Goal: Information Seeking & Learning: Learn about a topic

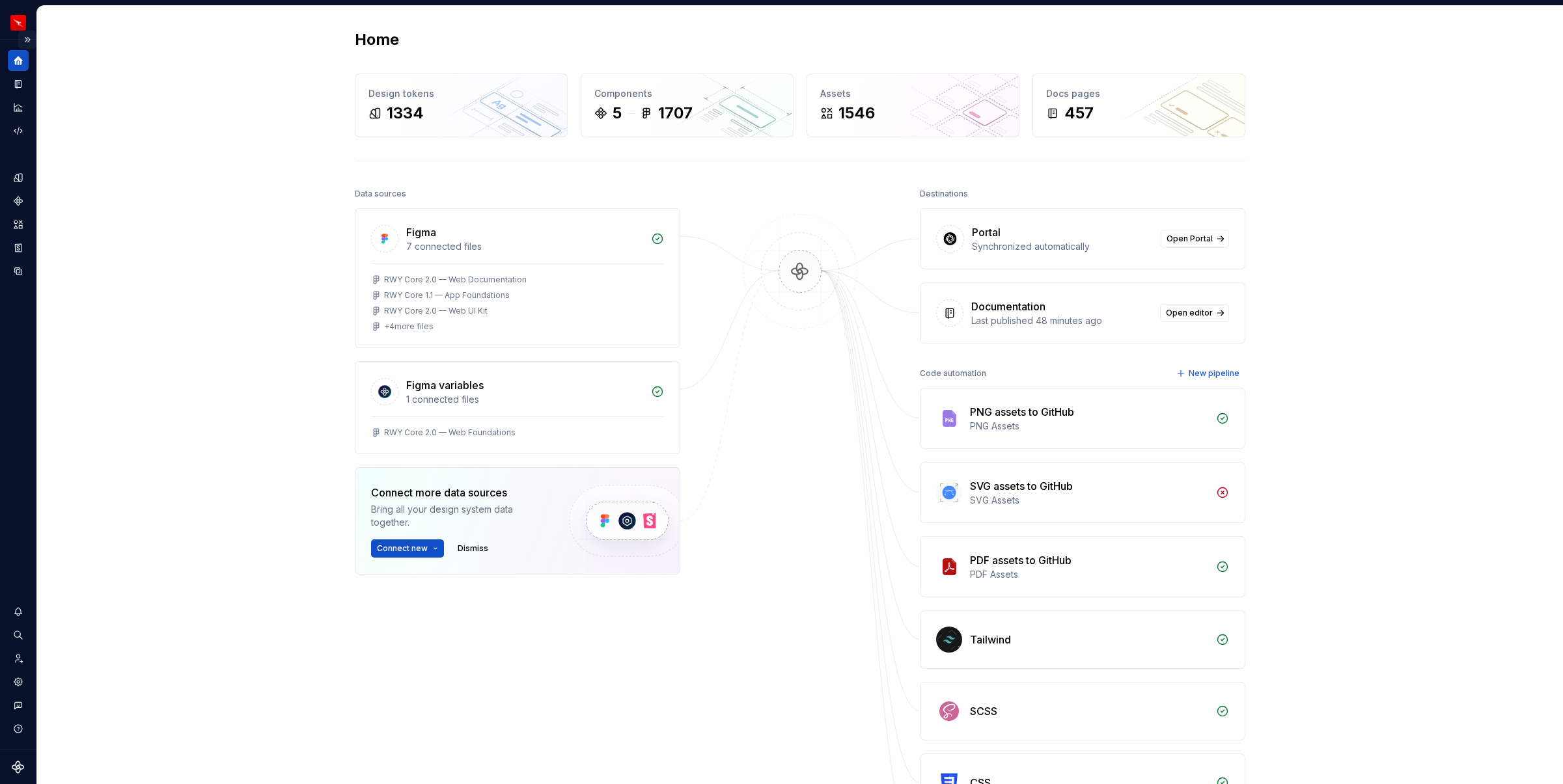
click at [27, 42] on button "Expand sidebar" at bounding box center [27, 40] width 18 height 18
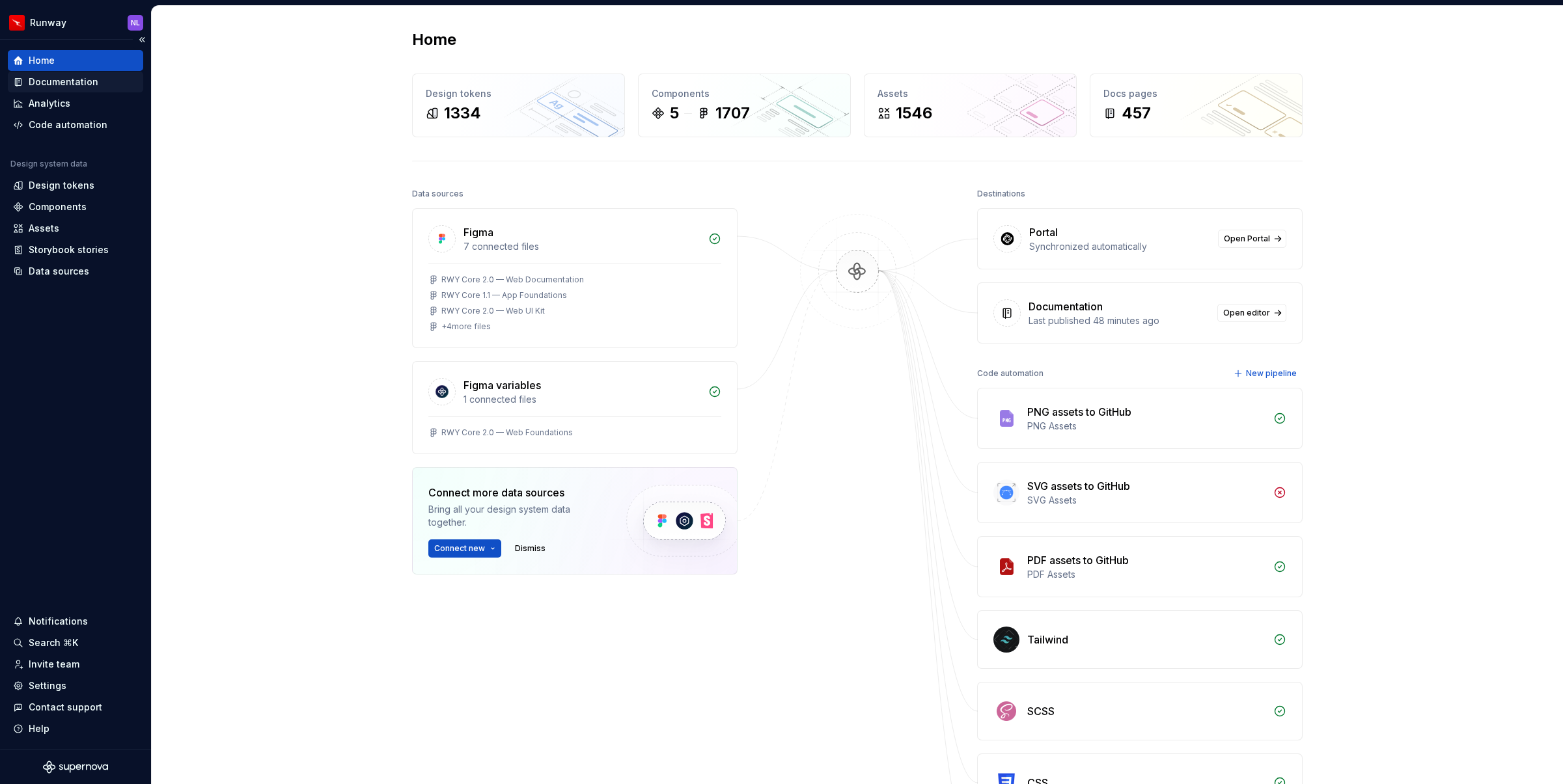
click at [63, 80] on div "Documentation" at bounding box center [63, 82] width 69 height 13
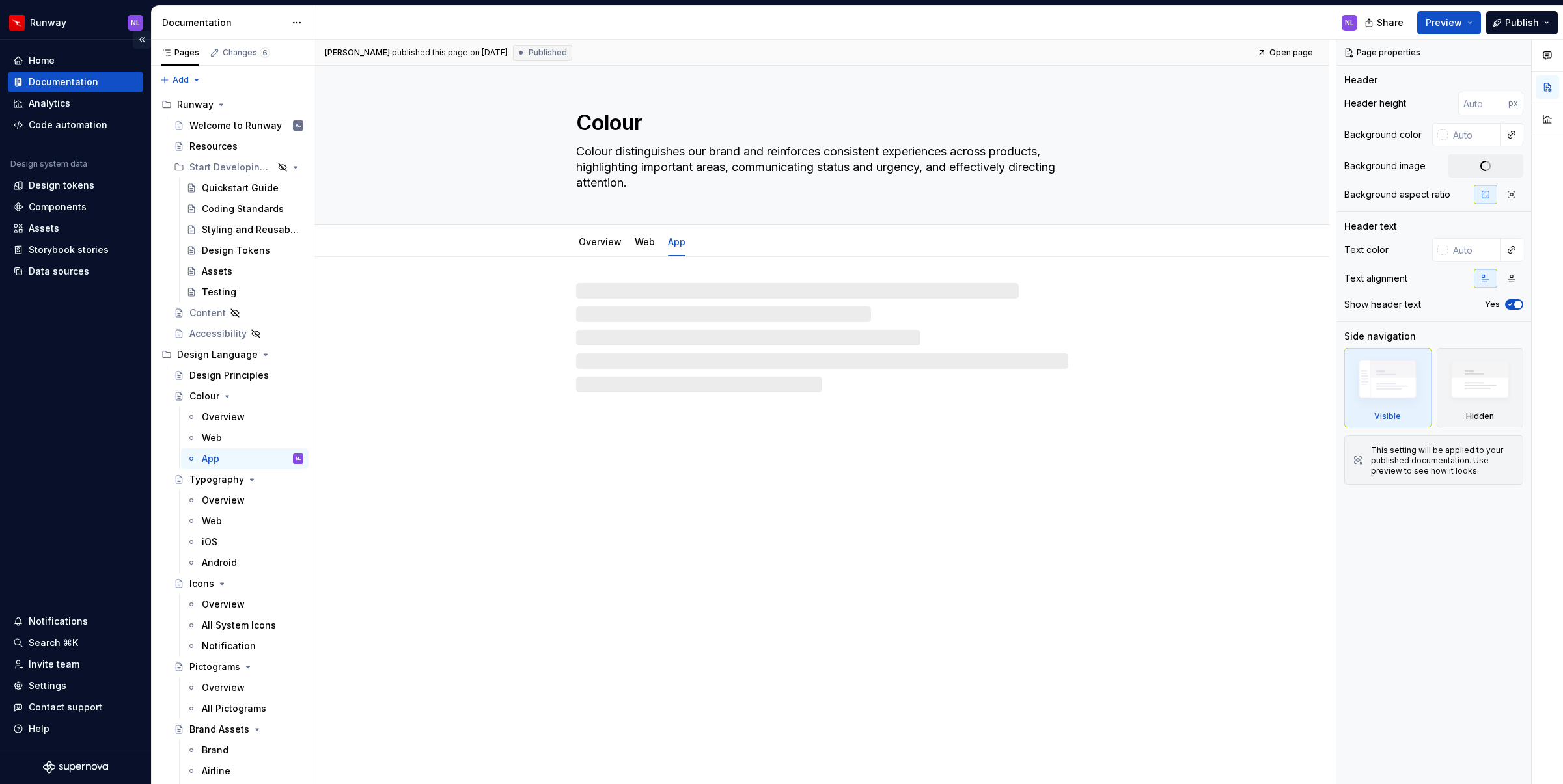
click at [138, 38] on button "Collapse sidebar" at bounding box center [142, 40] width 18 height 18
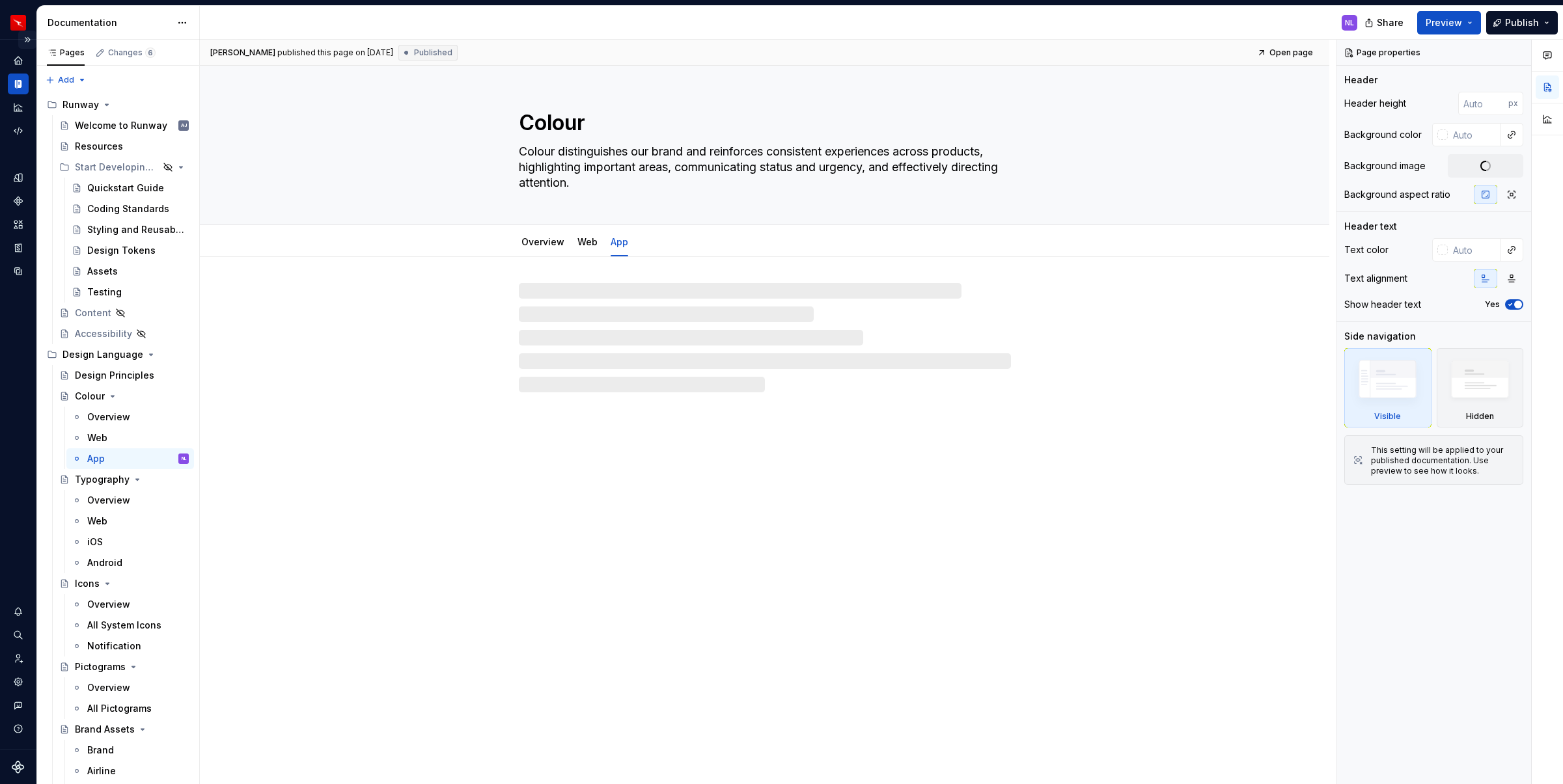
click at [28, 42] on button "Expand sidebar" at bounding box center [27, 40] width 18 height 18
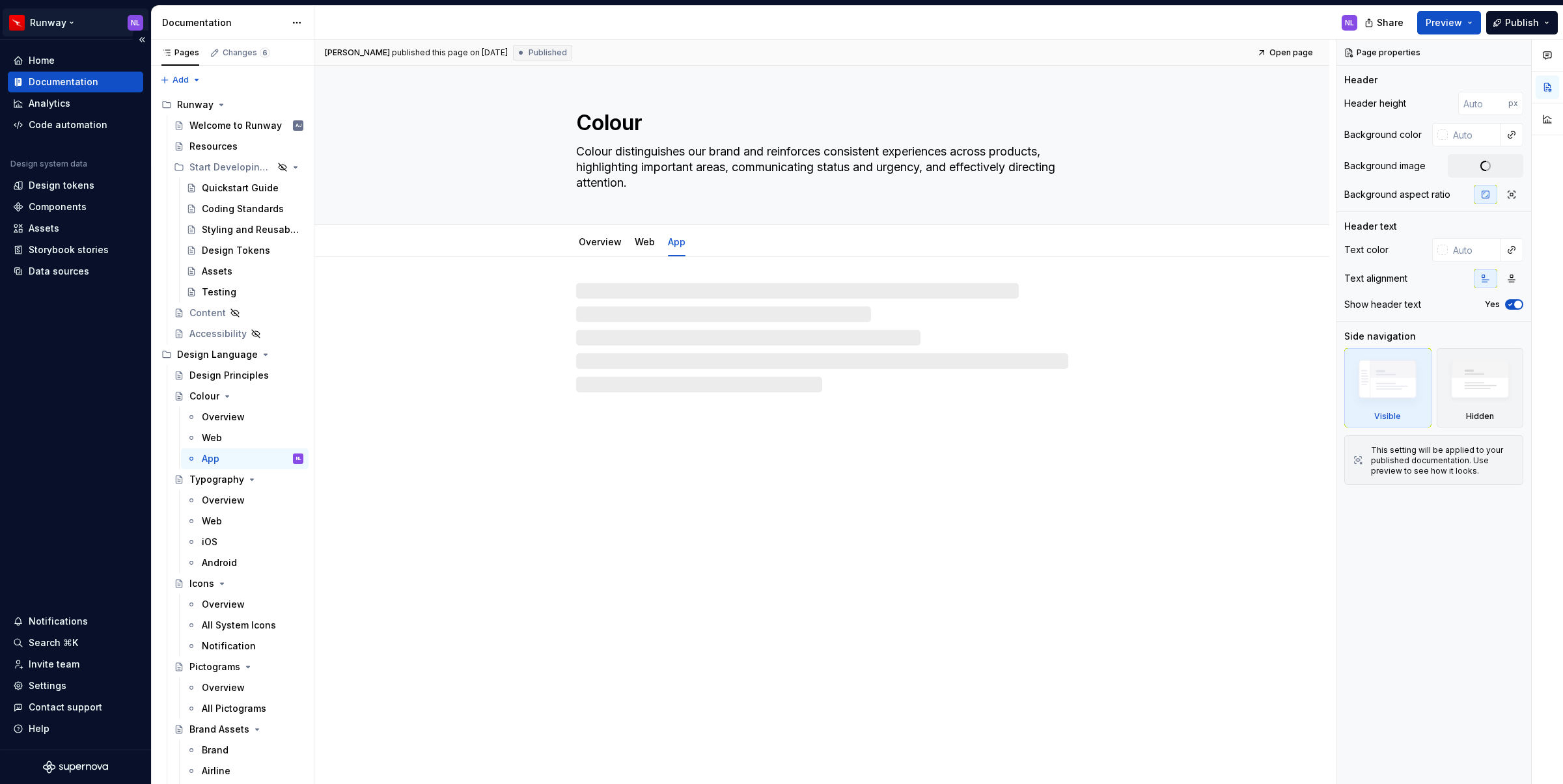
click at [46, 22] on html "Runway NL Home Documentation Analytics Code automation Design system data Desig…" at bounding box center [782, 392] width 1563 height 784
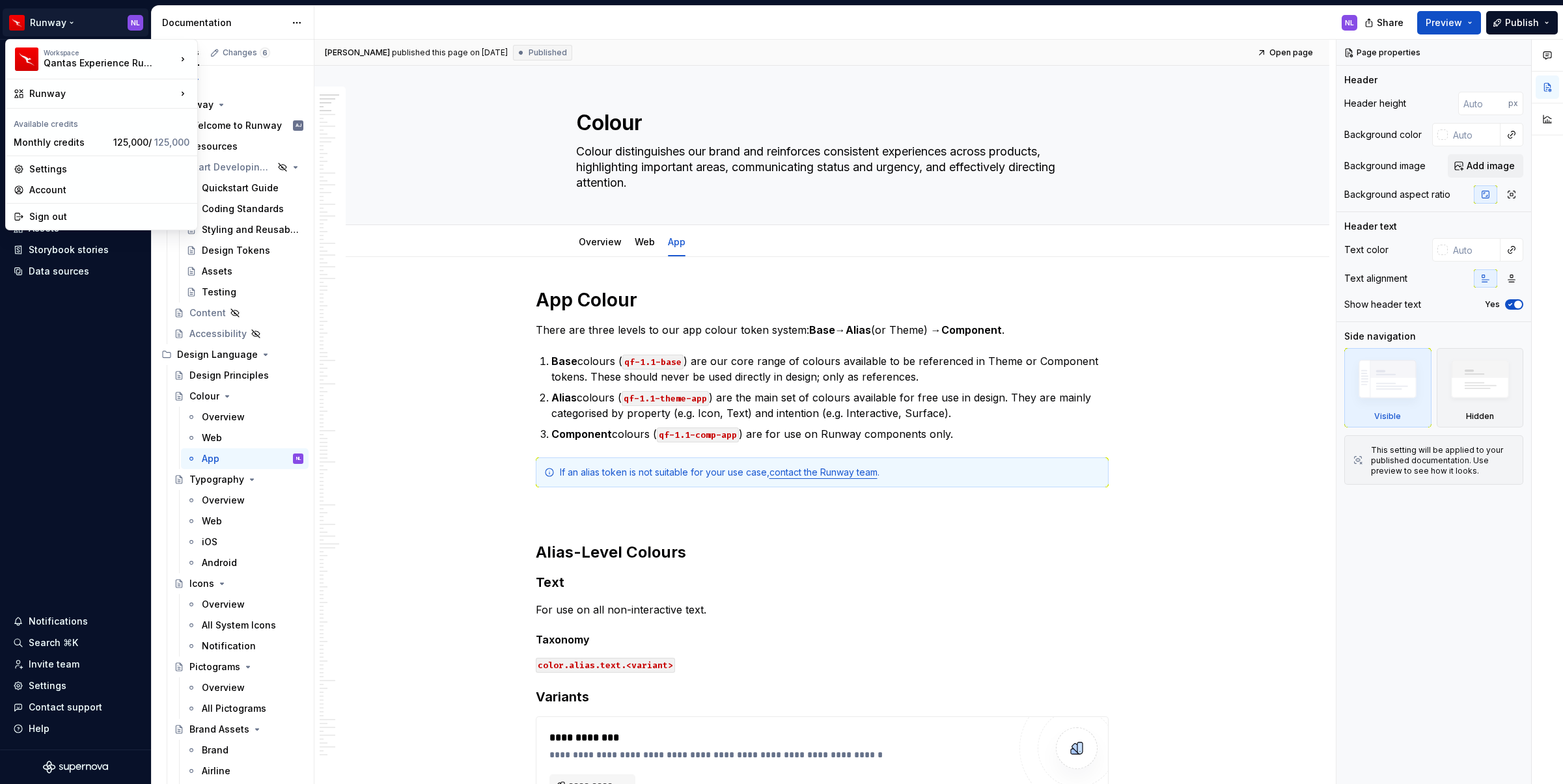
click at [70, 22] on html "Runway NL Home Documentation Analytics Code automation Design system data Desig…" at bounding box center [782, 392] width 1563 height 784
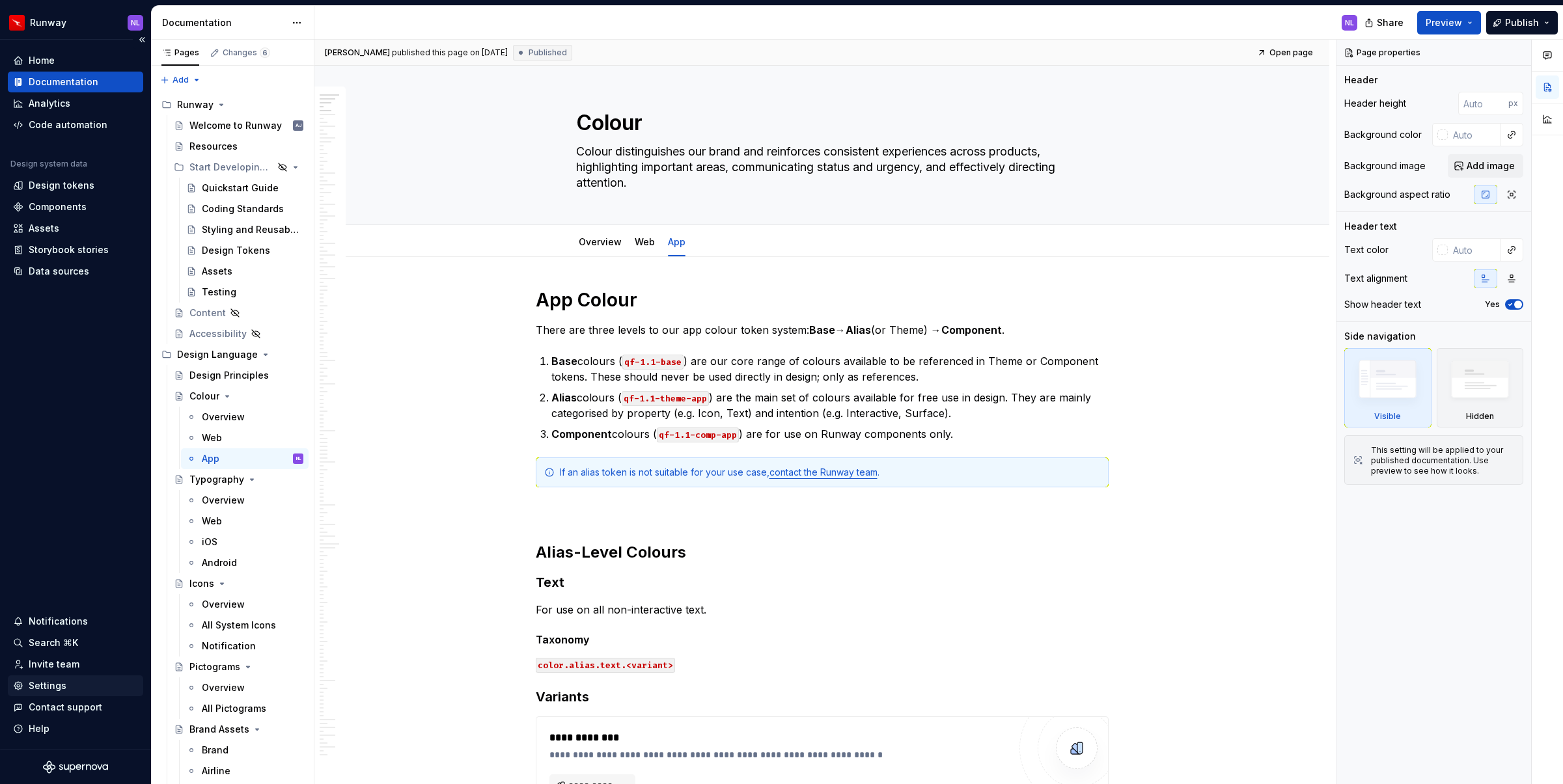
click at [46, 683] on div "Settings" at bounding box center [47, 685] width 37 height 13
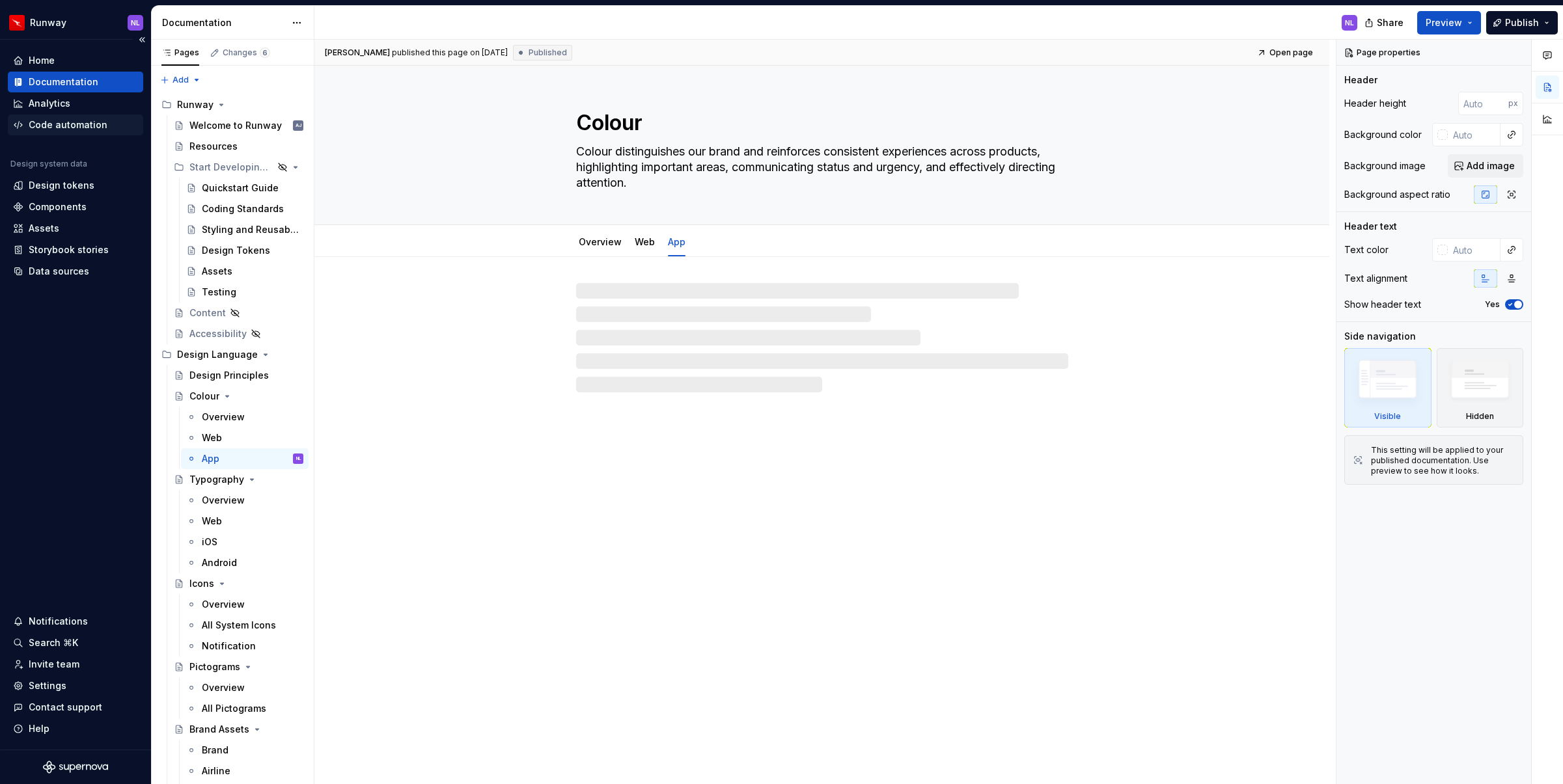
click at [76, 125] on div "Code automation" at bounding box center [68, 125] width 79 height 13
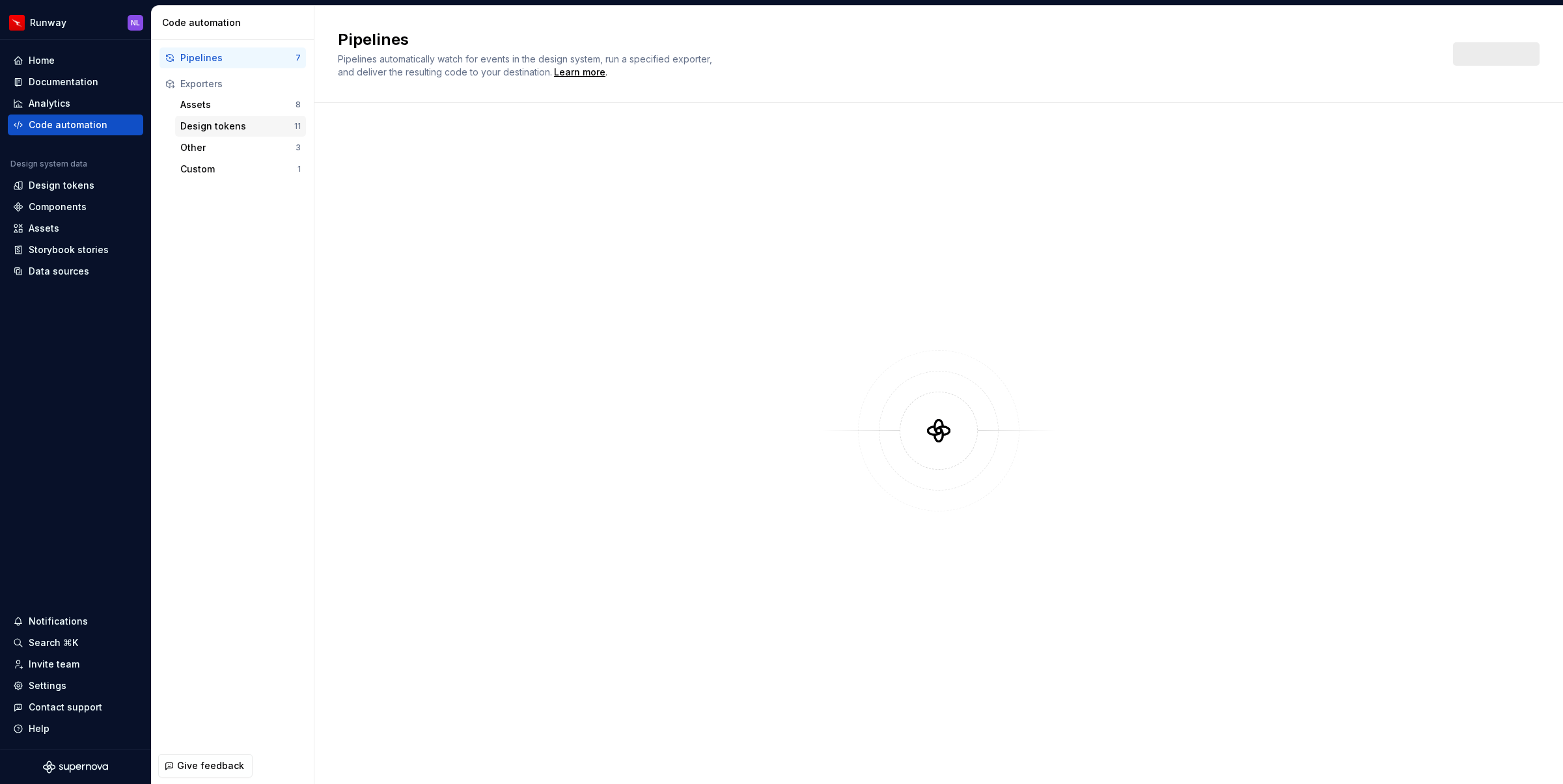
click at [221, 117] on div "Design tokens 11" at bounding box center [241, 126] width 131 height 21
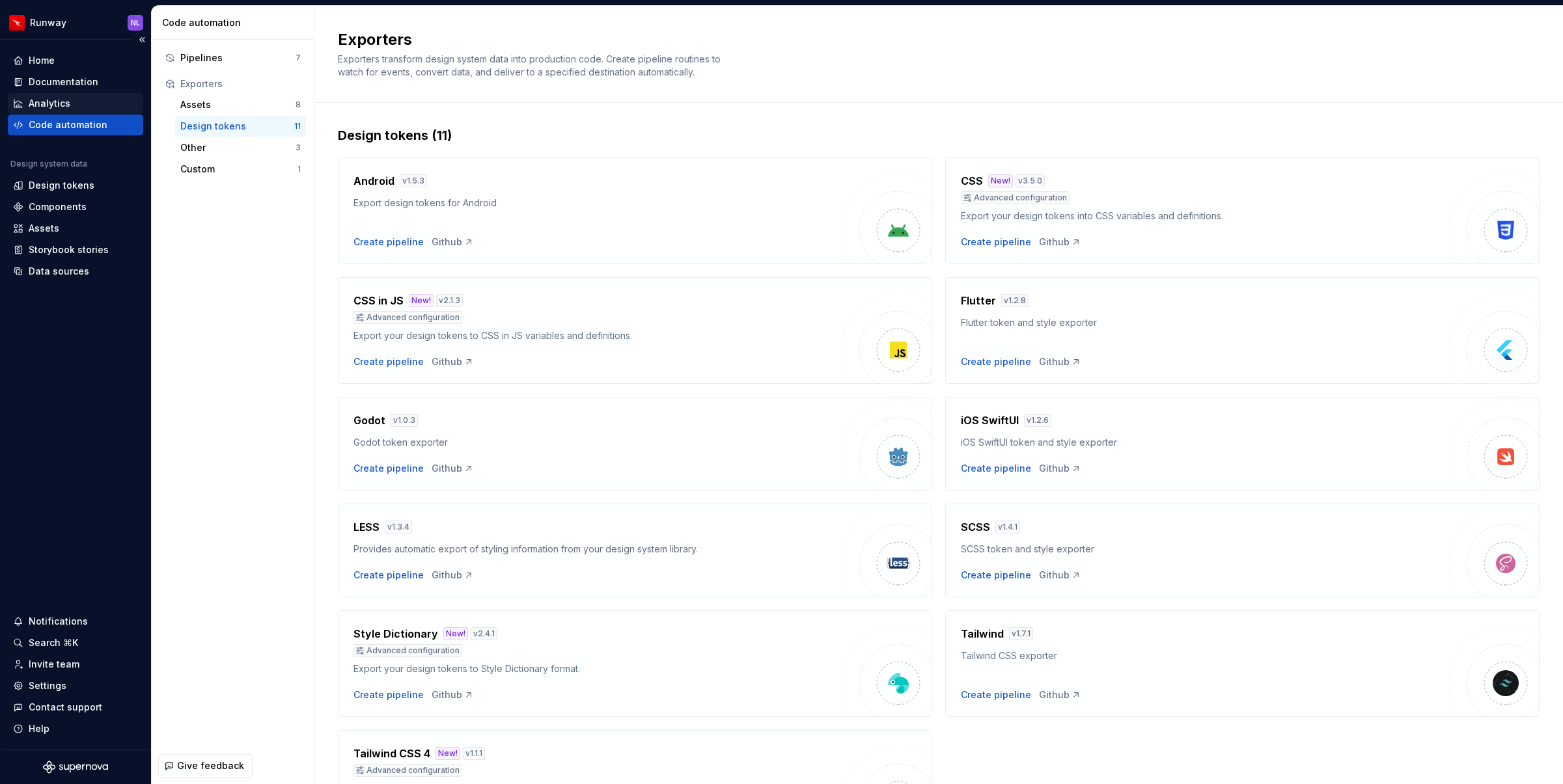
click at [68, 107] on div "Analytics" at bounding box center [49, 103] width 42 height 13
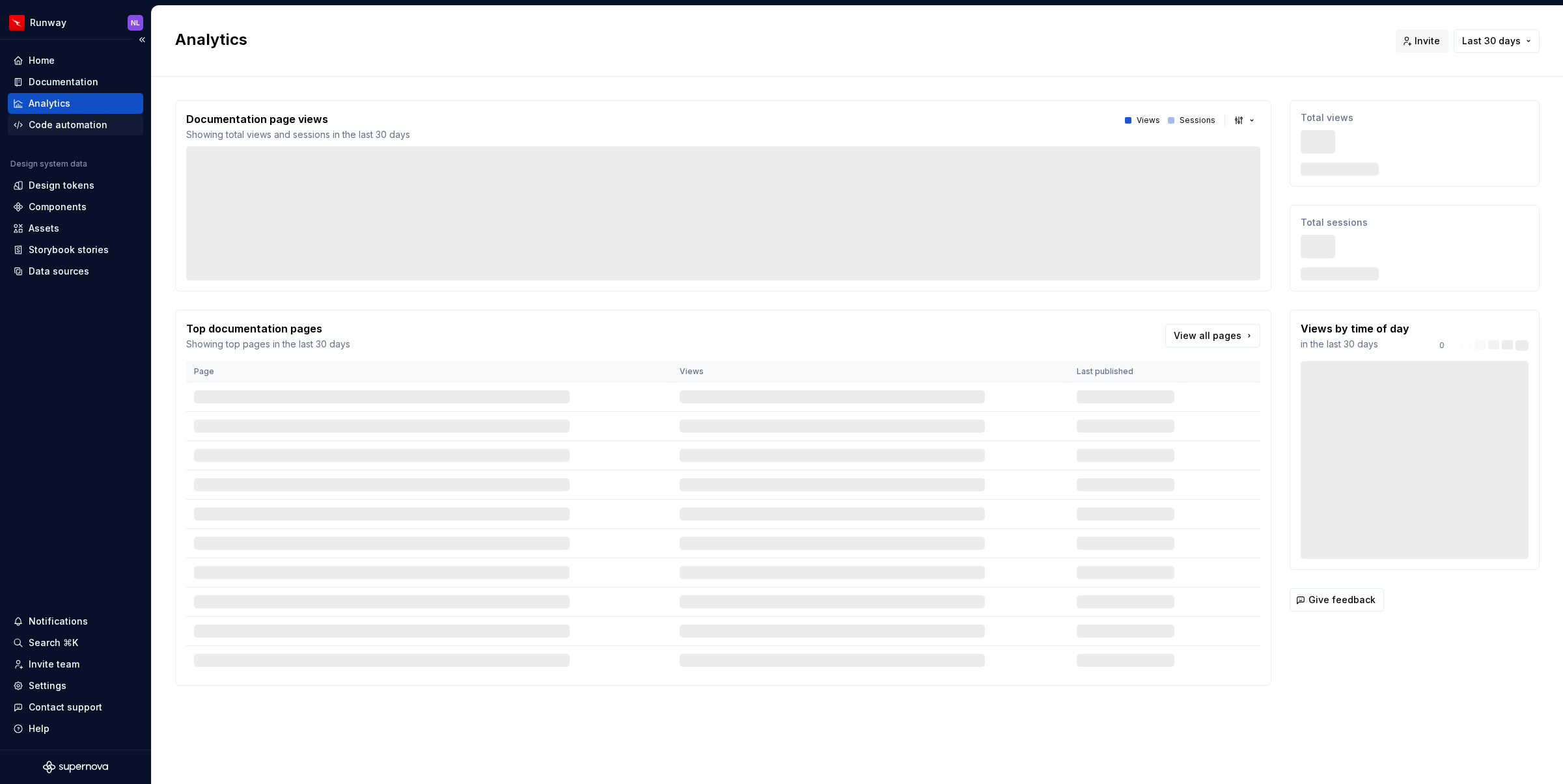
click at [80, 123] on div "Code automation" at bounding box center [68, 125] width 79 height 13
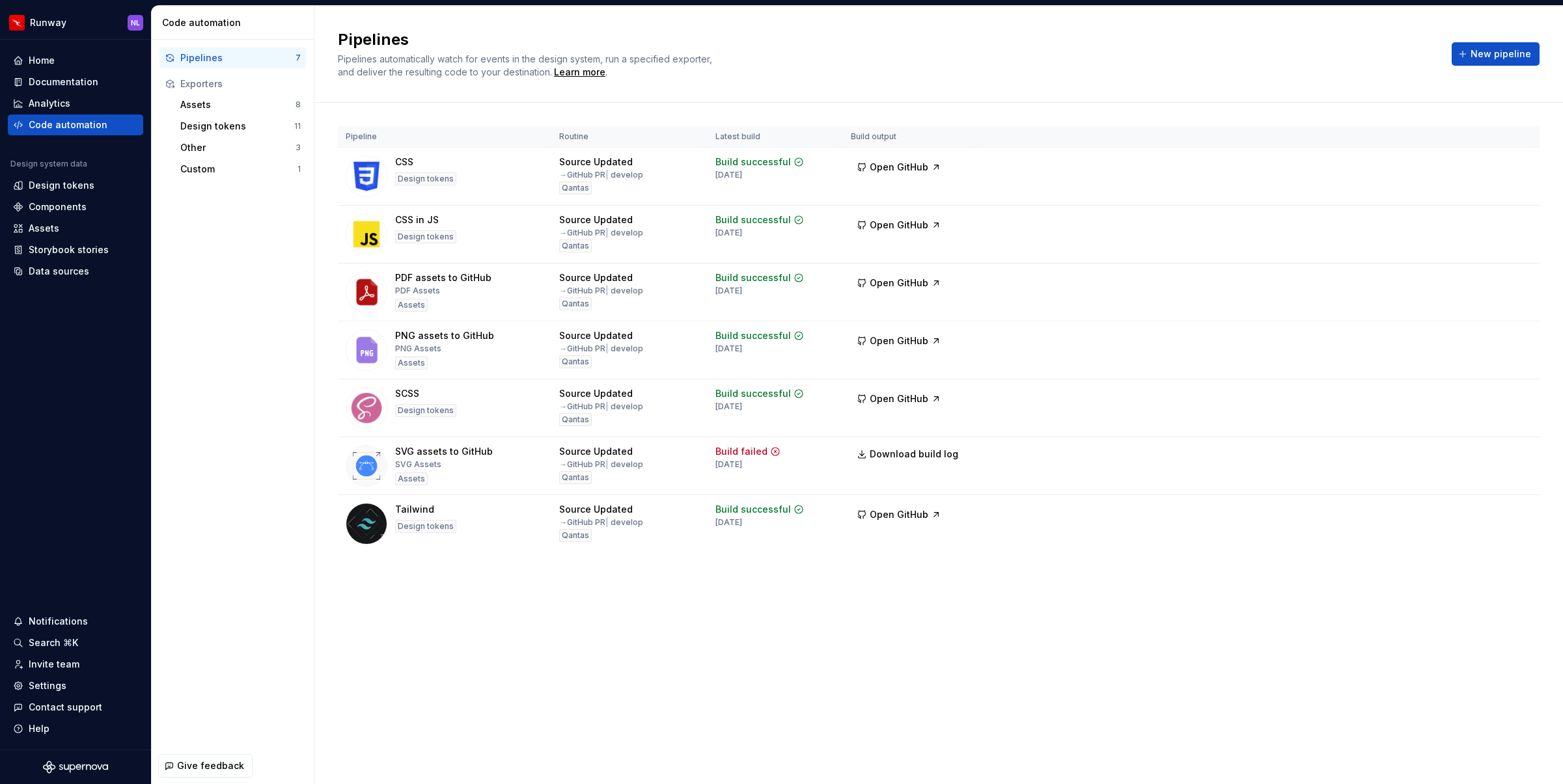
click at [213, 59] on div "Pipelines" at bounding box center [238, 57] width 115 height 13
click at [48, 84] on div "Documentation" at bounding box center [63, 82] width 69 height 13
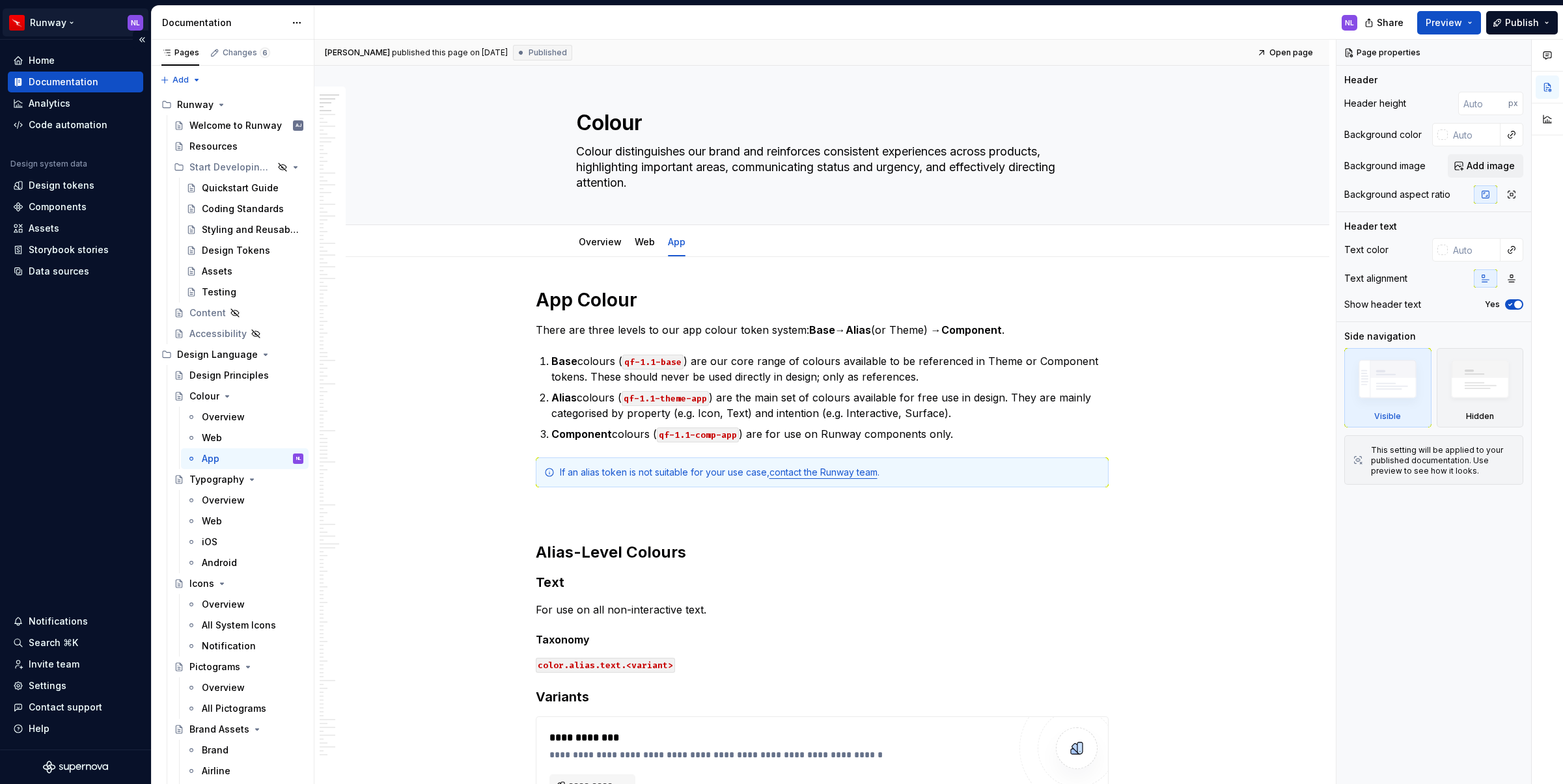
click at [50, 20] on html "Runway NL Home Documentation Analytics Code automation Design system data Desig…" at bounding box center [782, 392] width 1563 height 784
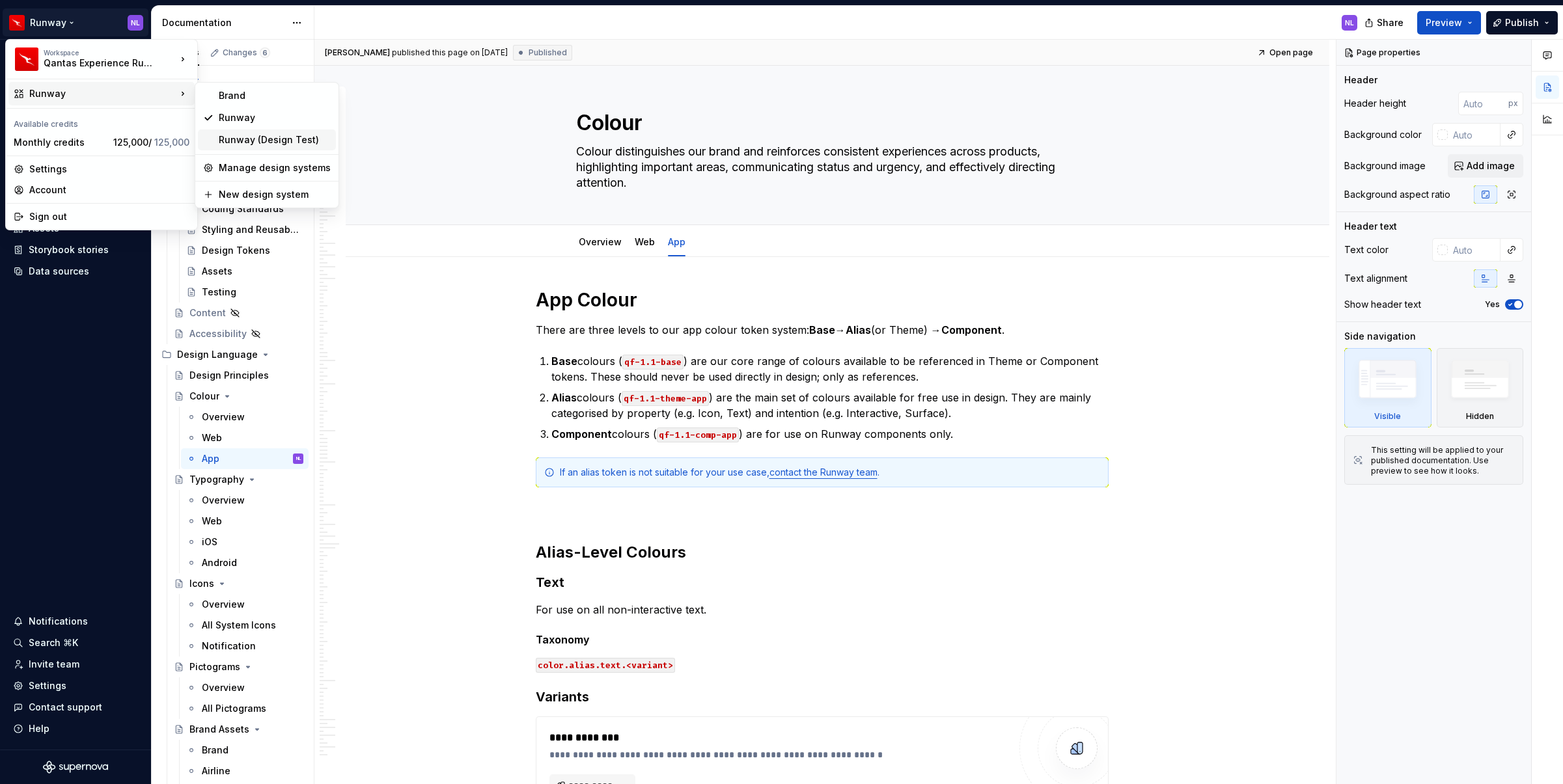
click at [235, 140] on div "Runway (Design Test)" at bounding box center [275, 140] width 112 height 13
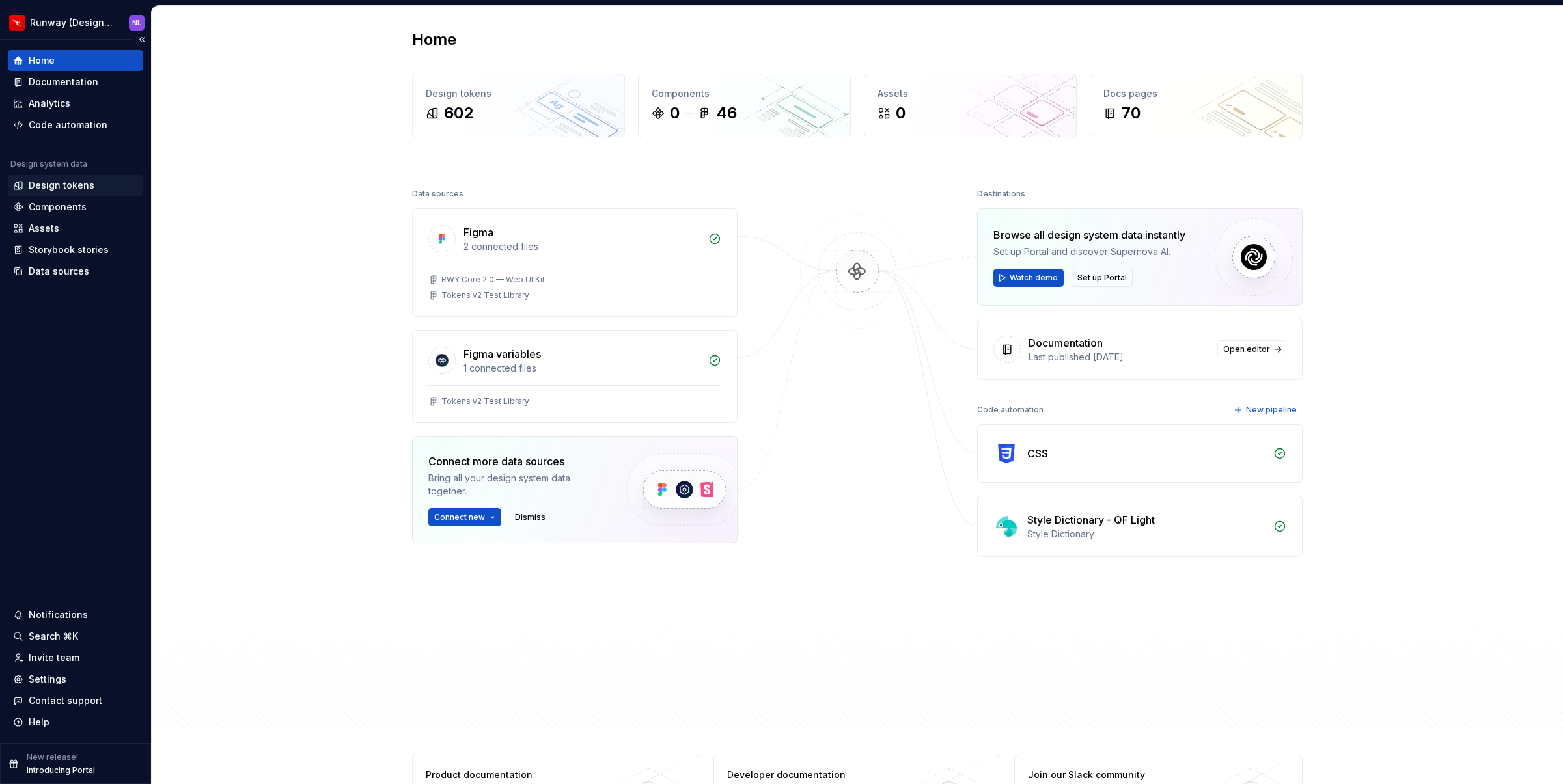
click at [79, 180] on div "Design tokens" at bounding box center [61, 185] width 65 height 13
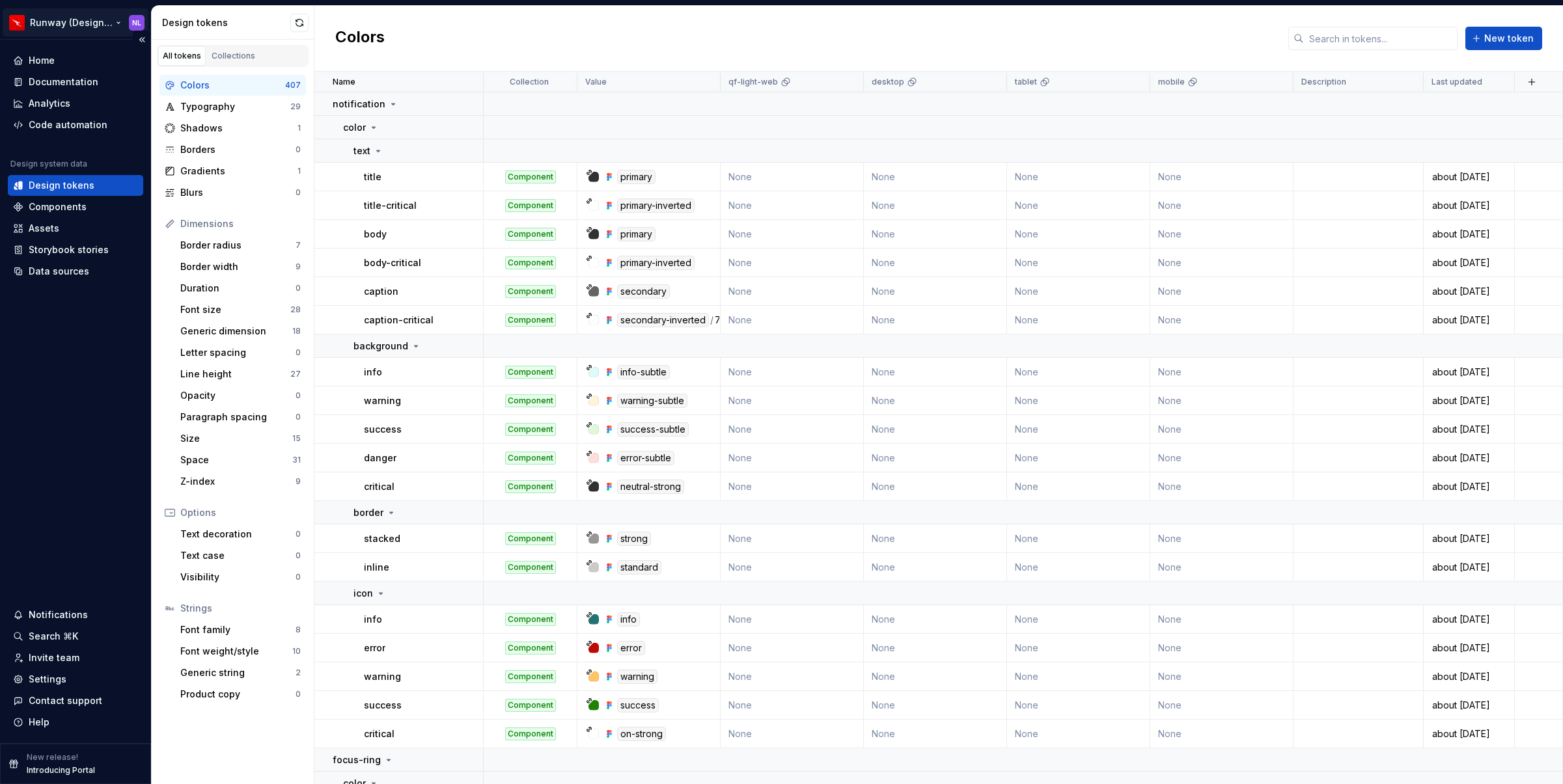
click at [81, 22] on html "Runway (Design Test) NL Home Documentation Analytics Code automation Design sys…" at bounding box center [782, 392] width 1563 height 784
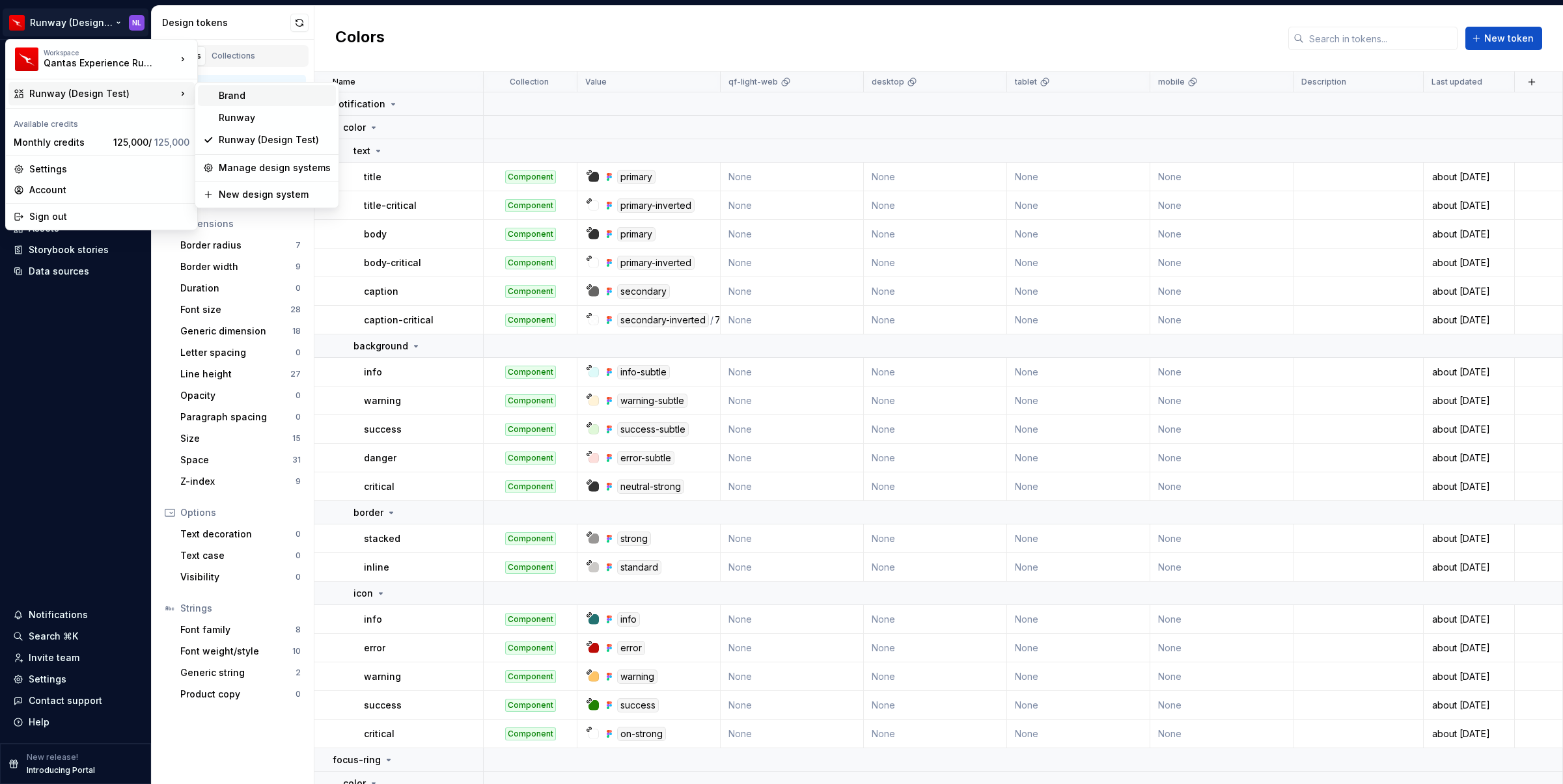
click at [263, 102] on div "Brand" at bounding box center [266, 95] width 138 height 21
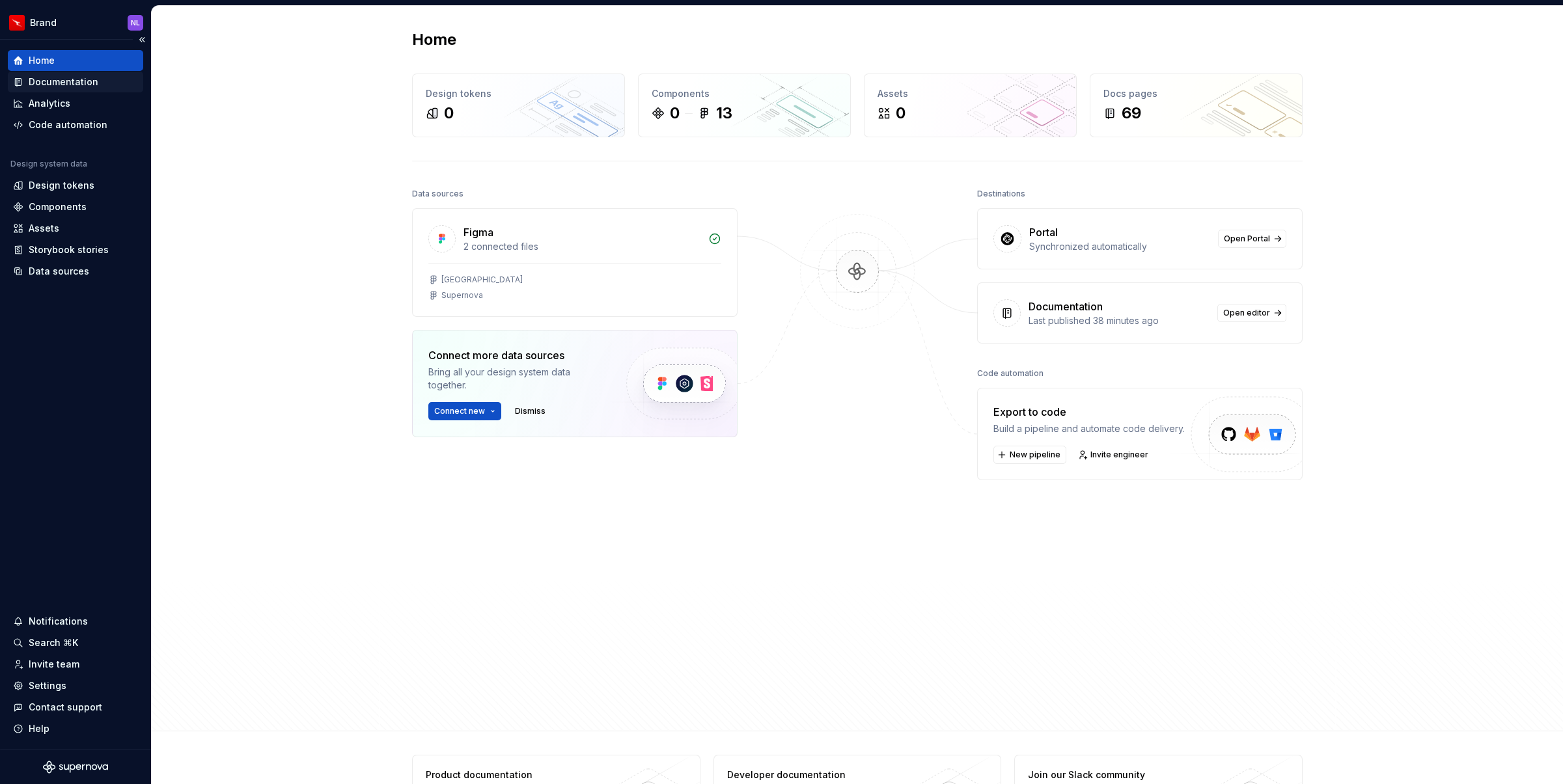
click at [82, 78] on div "Documentation" at bounding box center [63, 82] width 69 height 13
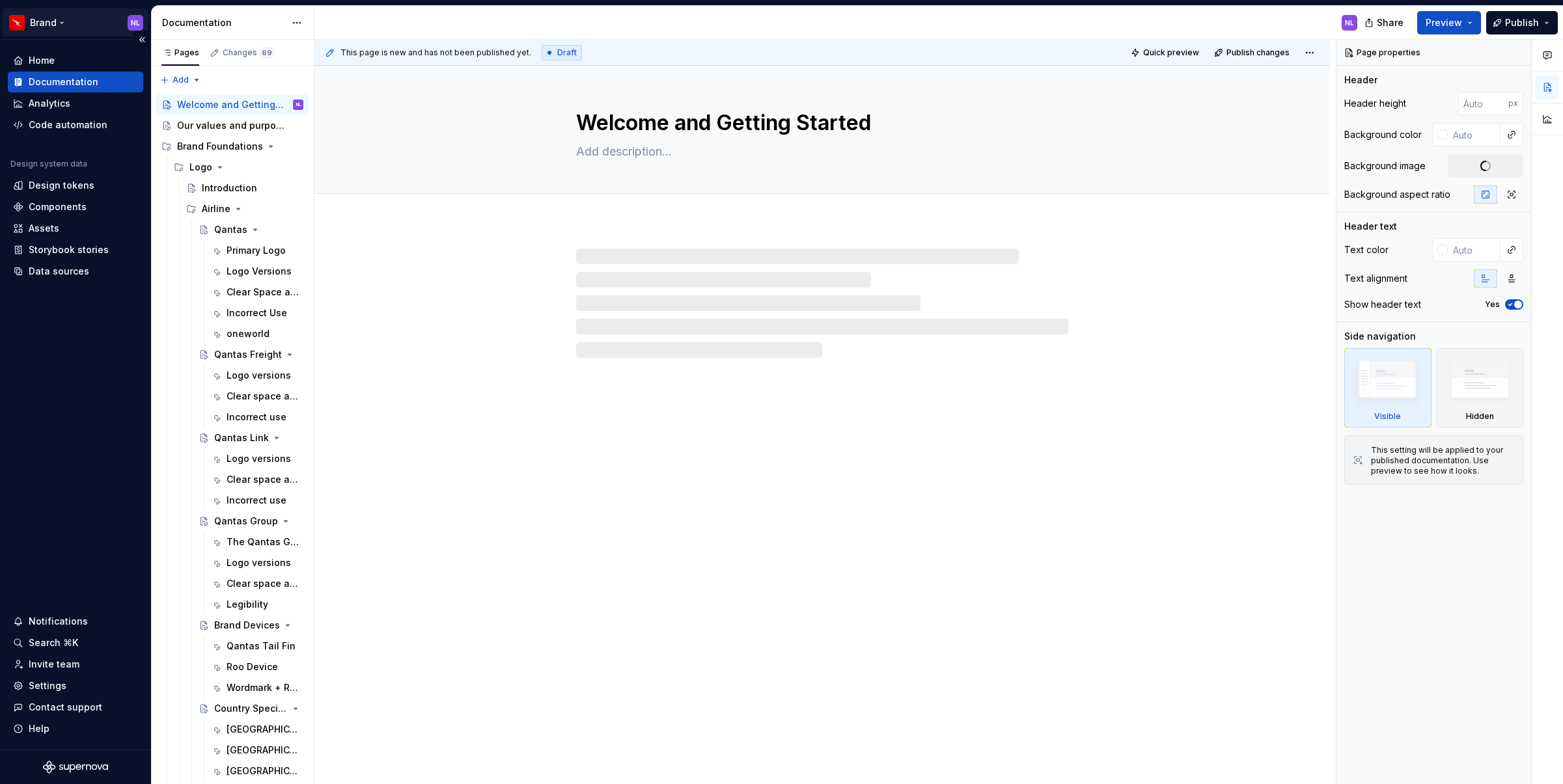
click at [65, 21] on html "Brand NL Home Documentation Analytics Code automation Design system data Design…" at bounding box center [782, 392] width 1563 height 784
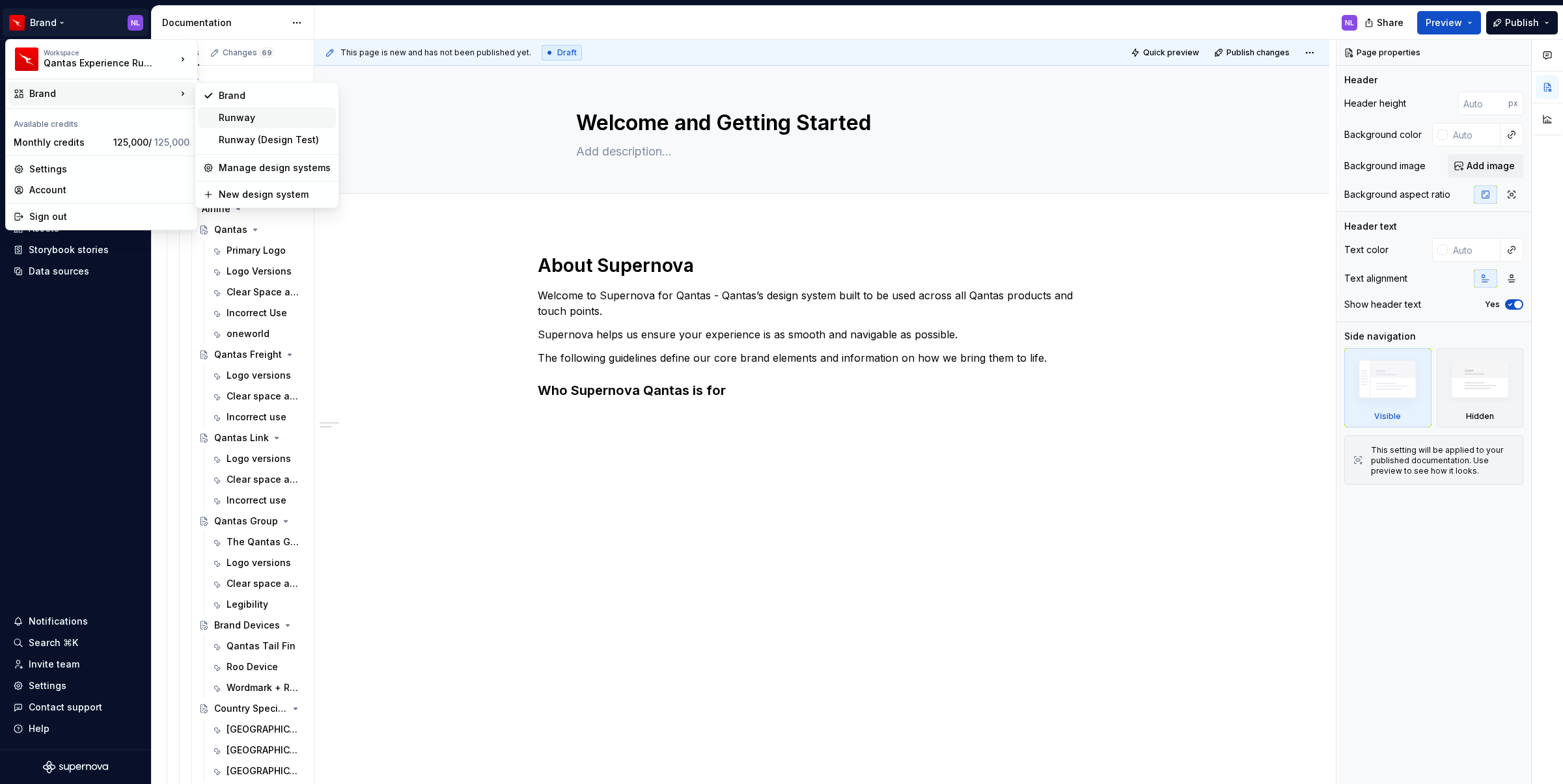
click at [252, 117] on div "Runway" at bounding box center [275, 117] width 112 height 13
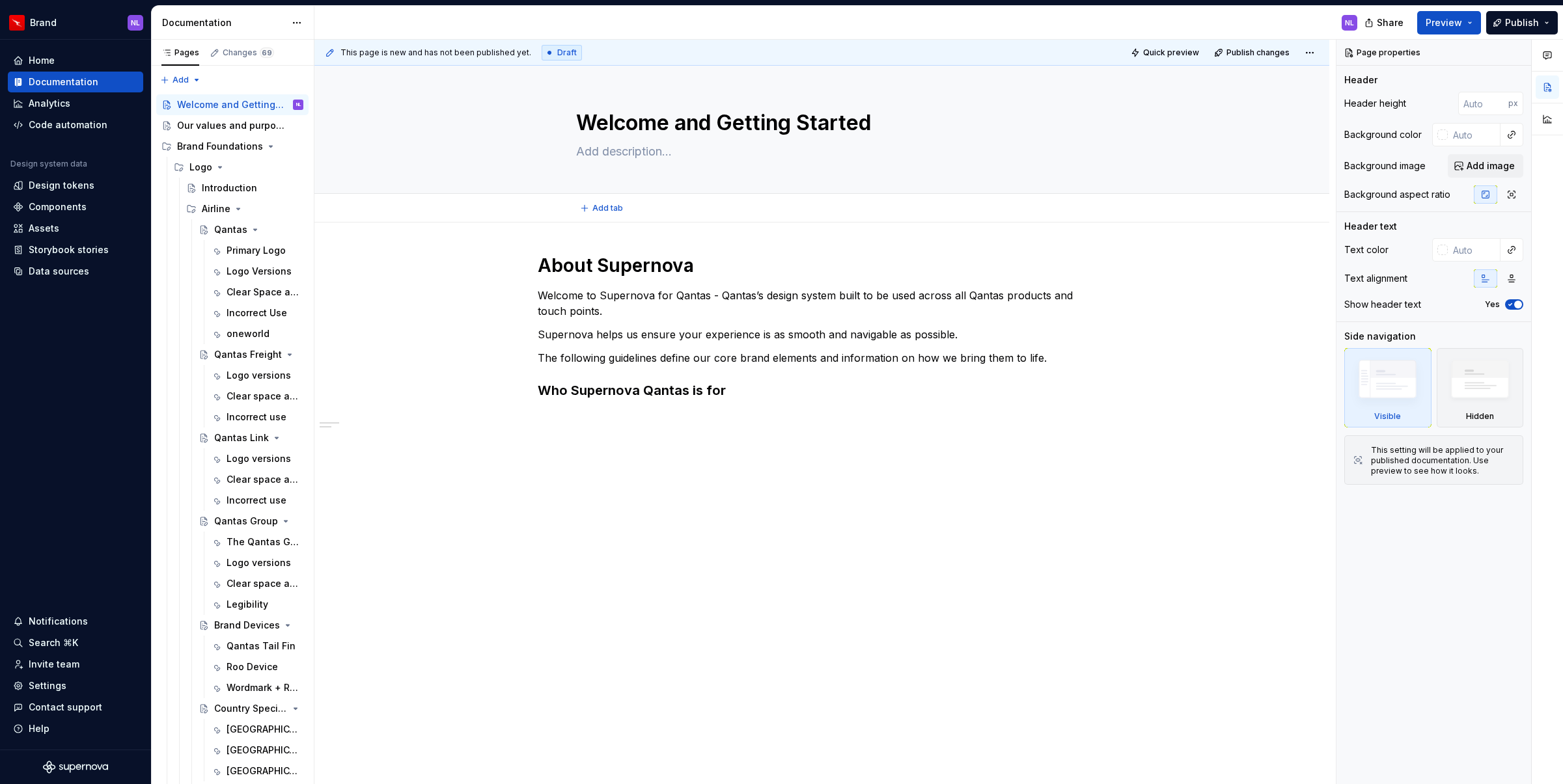
type textarea "*"
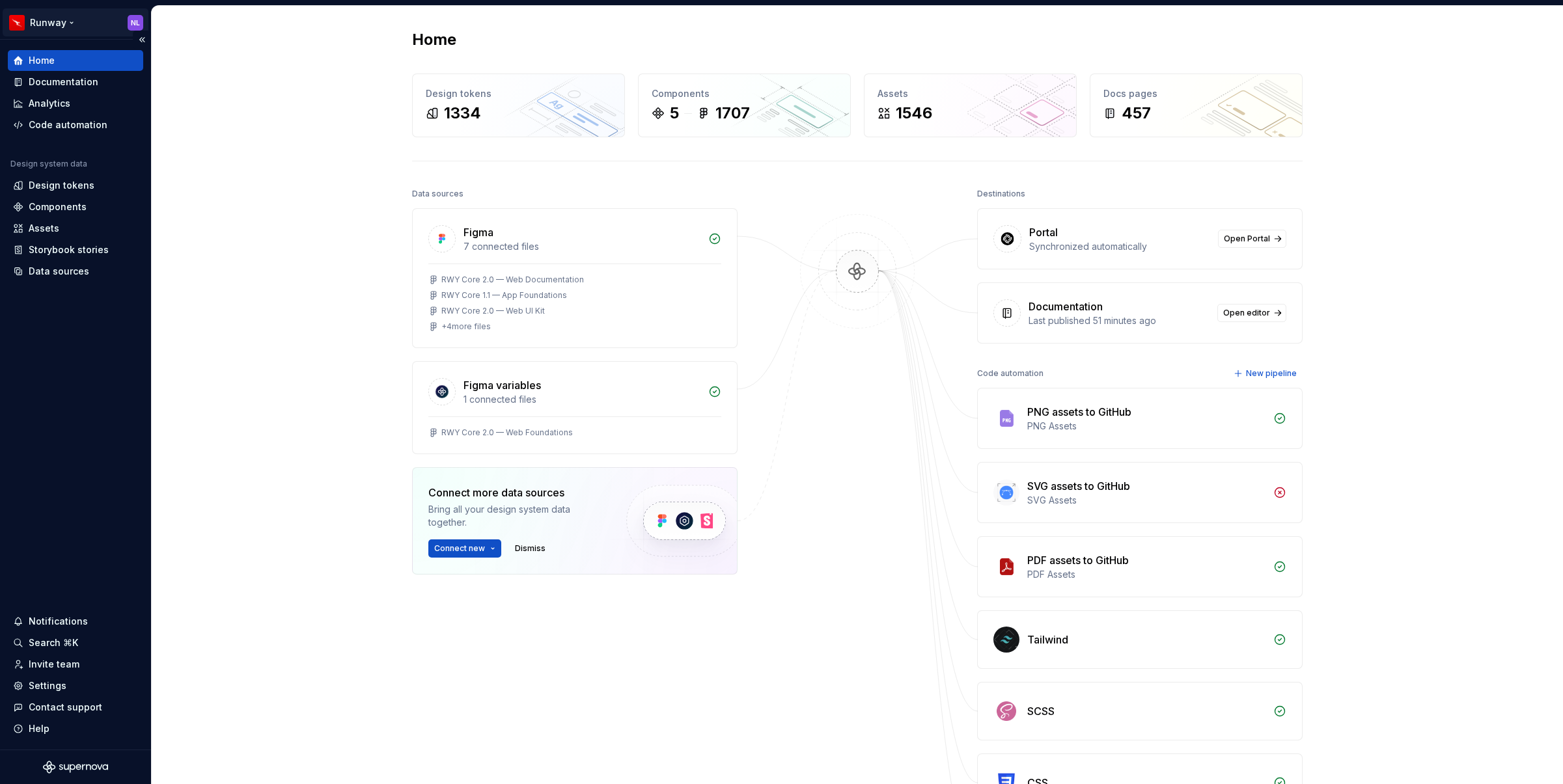
click at [63, 25] on html "Runway NL Home Documentation Analytics Code automation Design system data Desig…" at bounding box center [782, 392] width 1563 height 784
